Goal: Information Seeking & Learning: Find specific fact

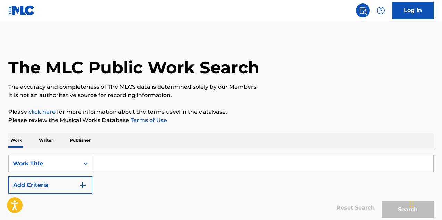
click at [102, 159] on input "Search Form" at bounding box center [262, 163] width 341 height 17
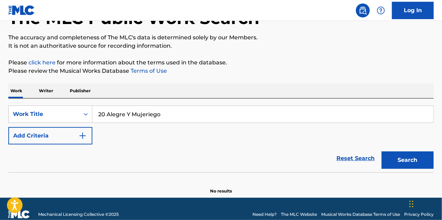
scroll to position [60, 0]
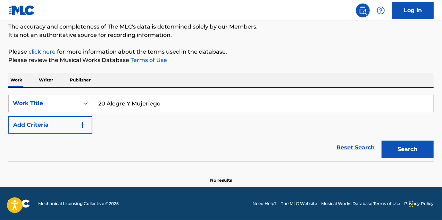
type input "20 Alegre Y Mujeriego"
click at [420, 150] on button "Search" at bounding box center [408, 148] width 52 height 17
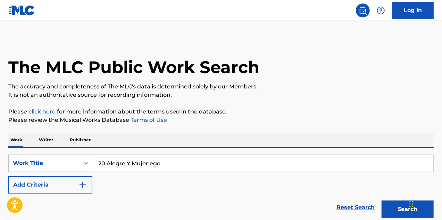
scroll to position [0, 0]
click at [69, 180] on button "Add Criteria" at bounding box center [50, 184] width 84 height 17
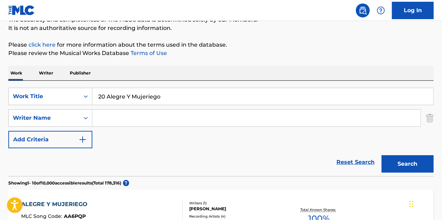
scroll to position [69, 0]
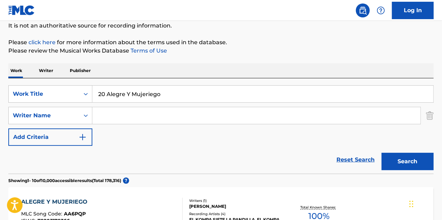
click at [117, 123] on input "Search Form" at bounding box center [256, 115] width 328 height 17
paste input "El As De La Sierra"
type input "El As De La Sierra"
click at [395, 164] on button "Search" at bounding box center [408, 161] width 52 height 17
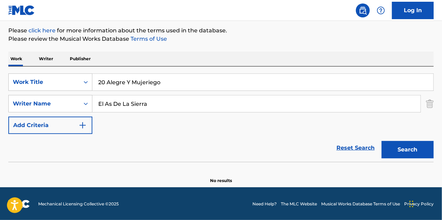
scroll to position [82, 0]
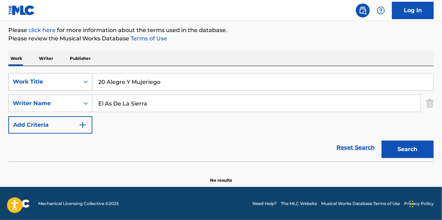
drag, startPoint x: 108, startPoint y: 81, endPoint x: 69, endPoint y: 81, distance: 38.9
click at [69, 81] on div "SearchWithCriteriaae37ba60-c1b3-4f9e-a1fe-a16c9cb0ab2a Work Title 20 Alegre Y M…" at bounding box center [221, 81] width 426 height 17
type input "Alegre Y [PERSON_NAME]"
click at [382, 140] on button "Search" at bounding box center [408, 148] width 52 height 17
click at [15, 145] on div "Reset Search Search" at bounding box center [221, 147] width 426 height 28
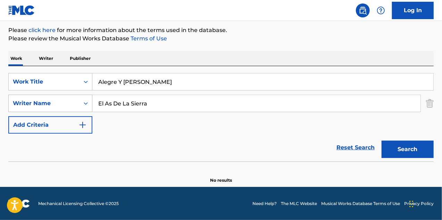
click at [64, 104] on div "Writer Name" at bounding box center [44, 103] width 63 height 8
click at [121, 102] on input "El As De La Sierra" at bounding box center [256, 103] width 328 height 17
paste input "[PERSON_NAME]"
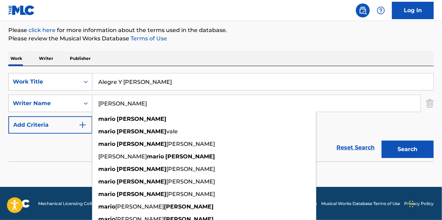
type input "[PERSON_NAME]"
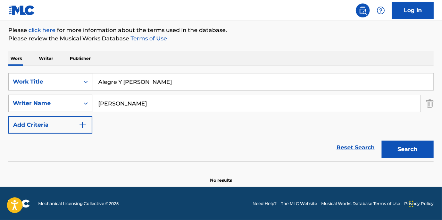
click at [393, 150] on button "Search" at bounding box center [408, 148] width 52 height 17
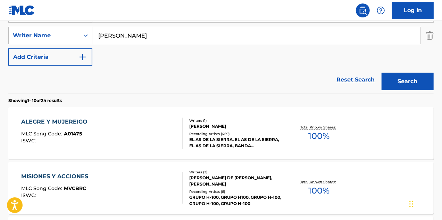
scroll to position [151, 0]
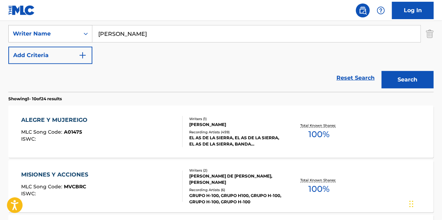
click at [64, 119] on div "ALEGRE Y MUJEREIGO" at bounding box center [56, 120] width 70 height 8
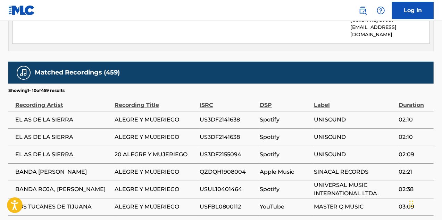
scroll to position [382, 0]
